Goal: Information Seeking & Learning: Learn about a topic

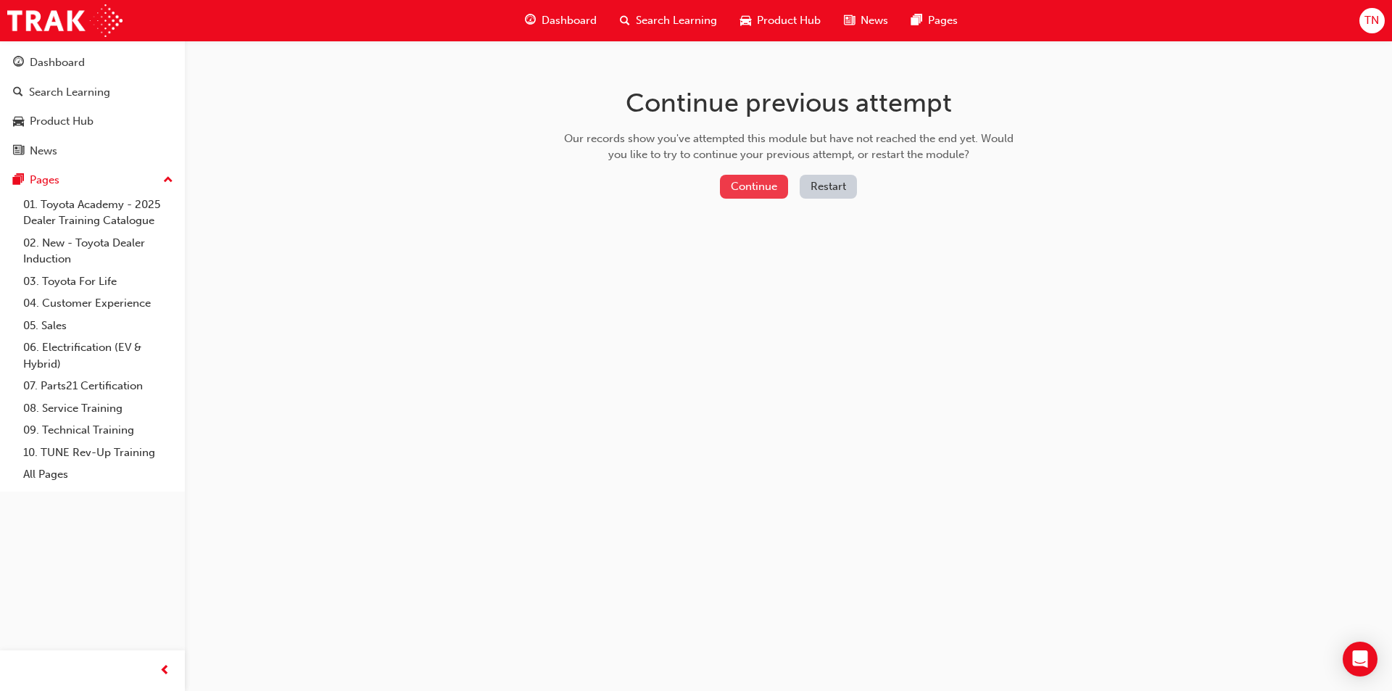
click at [753, 189] on button "Continue" at bounding box center [754, 187] width 68 height 24
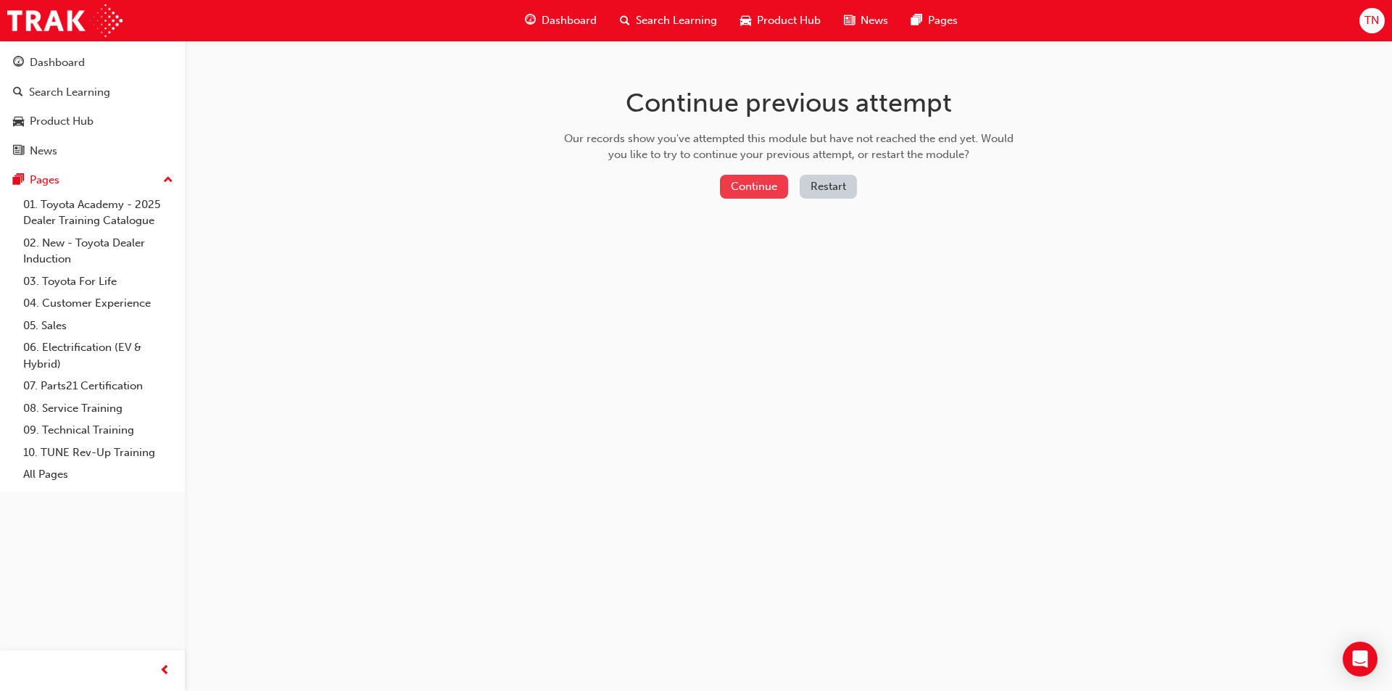
click at [759, 191] on button "Continue" at bounding box center [754, 187] width 68 height 24
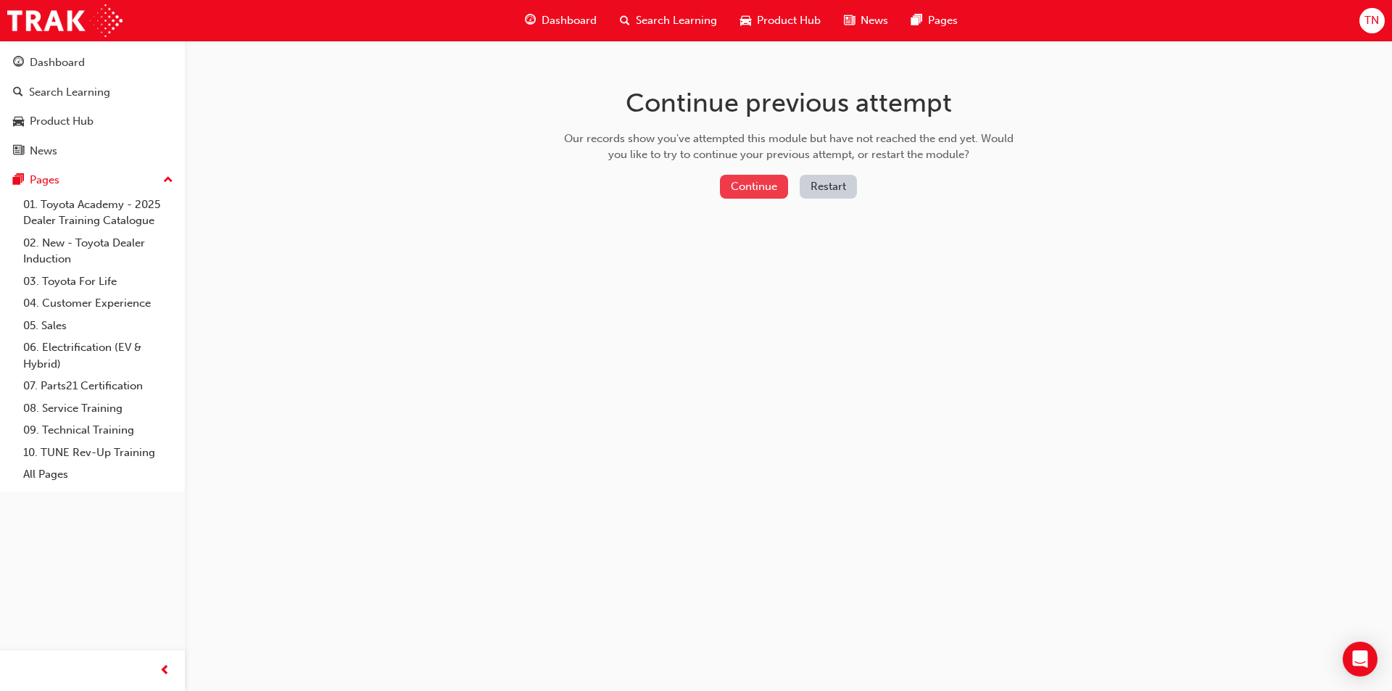
click at [757, 181] on button "Continue" at bounding box center [754, 187] width 68 height 24
